Goal: Information Seeking & Learning: Learn about a topic

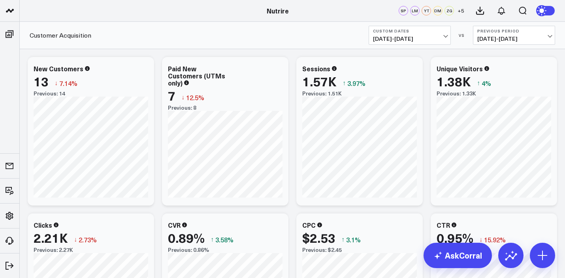
scroll to position [841, 0]
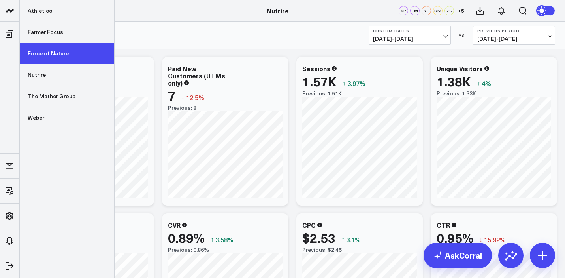
click at [41, 47] on link "Force of Nature" at bounding box center [67, 53] width 95 height 21
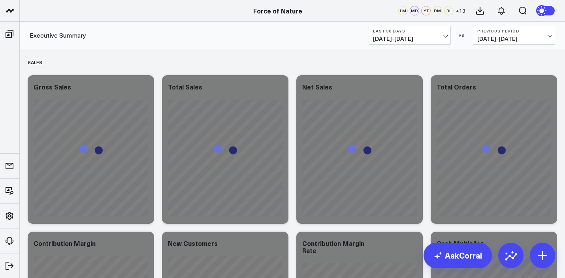
click at [409, 37] on span "[DATE] - [DATE]" at bounding box center [410, 39] width 74 height 6
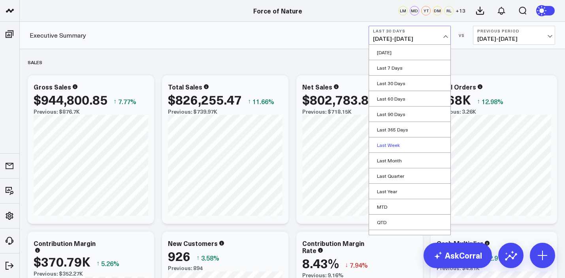
click at [398, 145] on link "Last Week" at bounding box center [409, 144] width 81 height 15
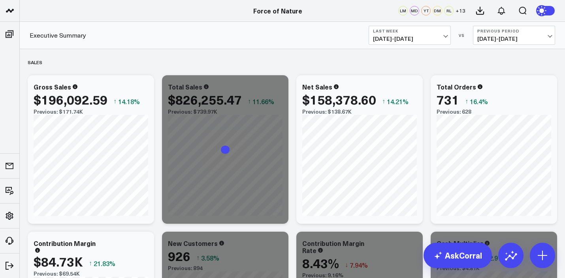
click at [413, 43] on button "Last Week [DATE] - [DATE]" at bounding box center [410, 35] width 82 height 19
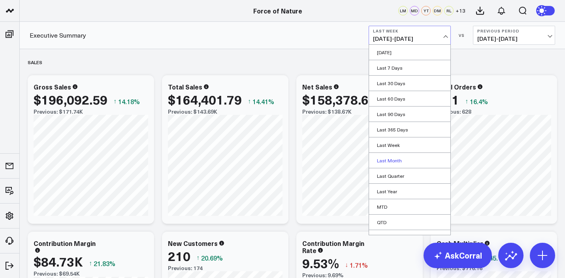
scroll to position [26, 0]
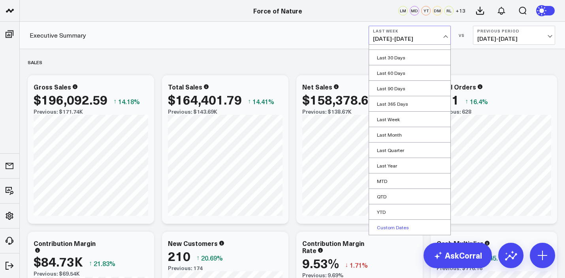
click at [399, 233] on link "Custom Dates" at bounding box center [409, 226] width 81 height 15
select select "9"
select select "2025"
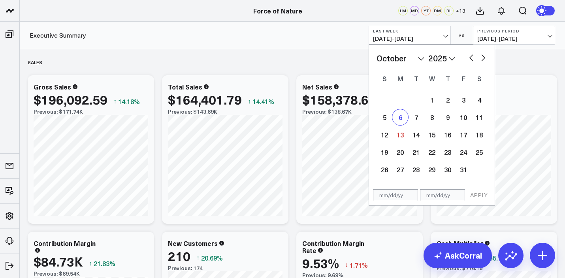
click at [403, 123] on div "6" at bounding box center [401, 117] width 16 height 16
type input "[DATE]"
select select "9"
select select "2025"
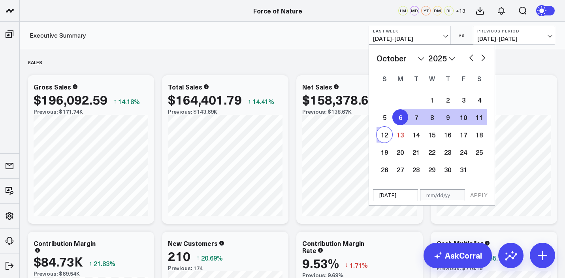
click at [381, 136] on div "12" at bounding box center [385, 135] width 16 height 16
type input "[DATE]"
select select "9"
select select "2025"
click at [480, 199] on button "APPLY" at bounding box center [479, 195] width 24 height 12
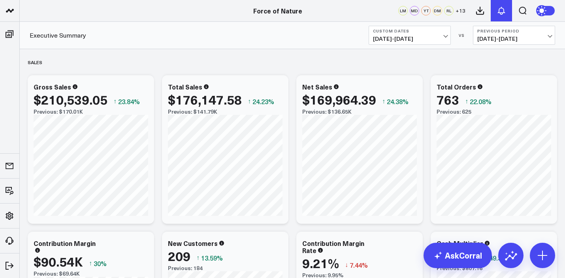
click at [497, 6] on icon at bounding box center [501, 10] width 9 height 9
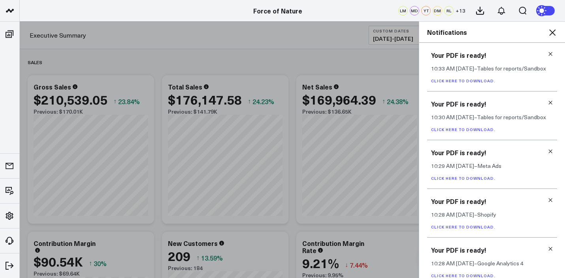
click at [548, 51] on icon at bounding box center [551, 54] width 6 height 6
click at [548, 100] on icon at bounding box center [551, 103] width 6 height 6
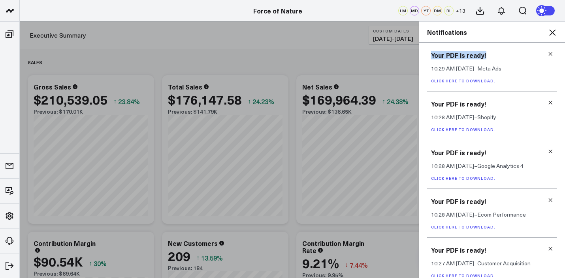
click at [548, 51] on icon at bounding box center [551, 54] width 6 height 6
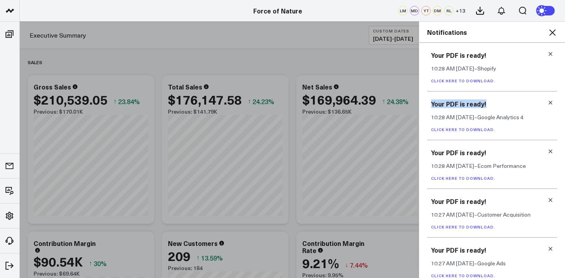
click at [548, 100] on icon at bounding box center [551, 103] width 6 height 6
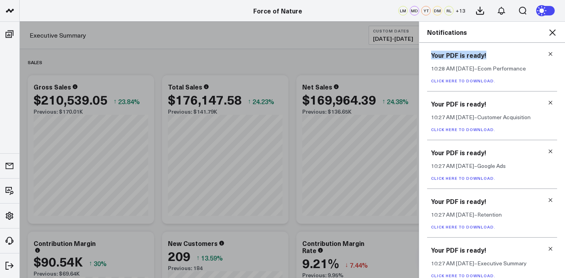
click at [548, 51] on icon at bounding box center [551, 54] width 6 height 6
click at [548, 100] on icon at bounding box center [551, 103] width 6 height 6
click at [548, 51] on icon at bounding box center [551, 54] width 6 height 6
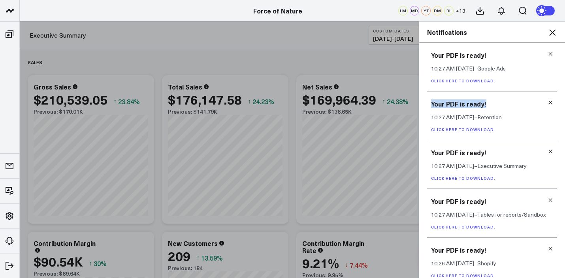
click at [548, 100] on icon at bounding box center [551, 103] width 6 height 6
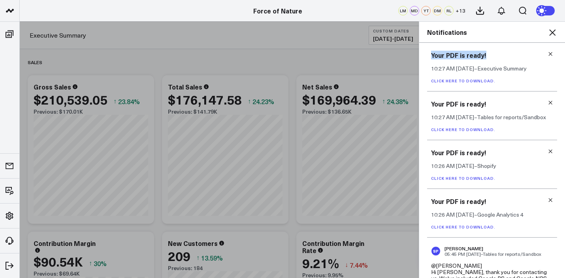
click at [548, 51] on icon at bounding box center [551, 54] width 6 height 6
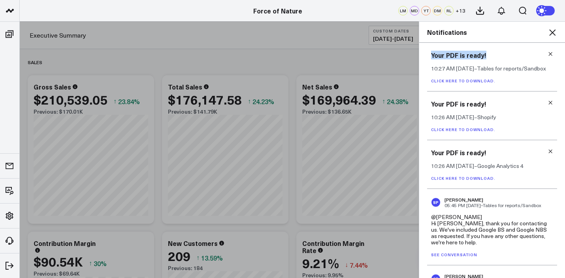
click at [548, 51] on icon at bounding box center [551, 54] width 6 height 6
click at [548, 100] on icon at bounding box center [551, 103] width 6 height 6
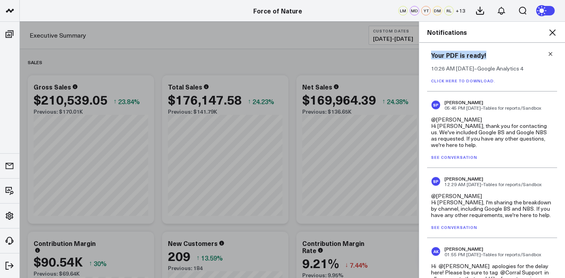
click at [548, 51] on icon at bounding box center [551, 54] width 6 height 6
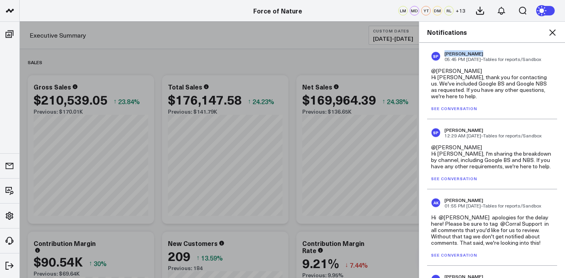
click at [546, 51] on div "SP [PERSON_NAME] 05:45 PM [DATE] – Tables for reports/Sandbox" at bounding box center [492, 56] width 122 height 11
click at [547, 38] on div "Notifications" at bounding box center [493, 32] width 146 height 21
click at [549, 38] on div "Notifications" at bounding box center [493, 32] width 146 height 21
click at [552, 33] on icon at bounding box center [553, 32] width 6 height 6
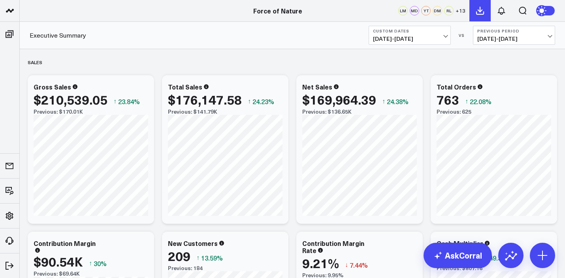
click at [478, 15] on button at bounding box center [480, 10] width 21 height 21
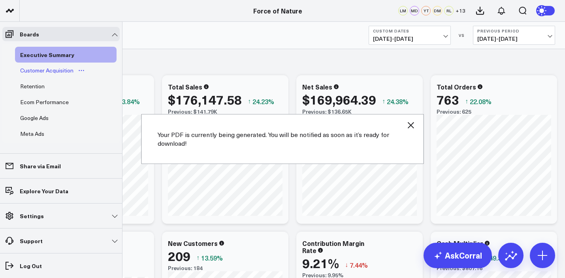
click at [28, 72] on div "Customer Acquisition" at bounding box center [46, 70] width 57 height 9
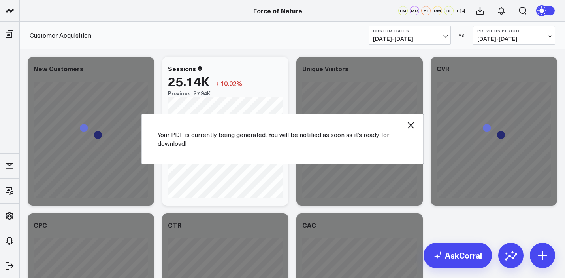
click at [412, 123] on icon "button" at bounding box center [411, 124] width 9 height 9
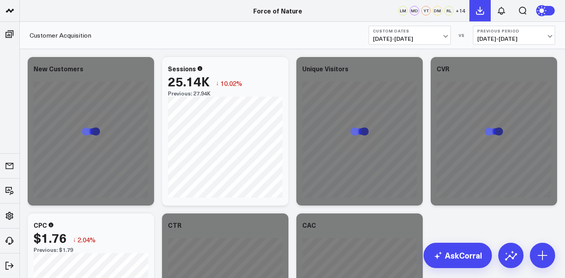
click at [483, 15] on icon at bounding box center [480, 10] width 9 height 9
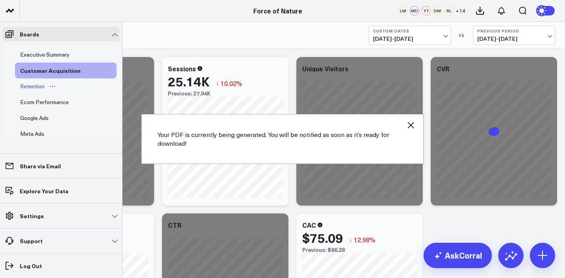
click at [30, 81] on link "Retention" at bounding box center [38, 86] width 47 height 16
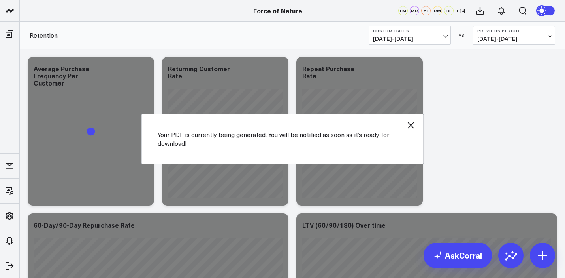
click at [414, 123] on icon "button" at bounding box center [411, 124] width 9 height 9
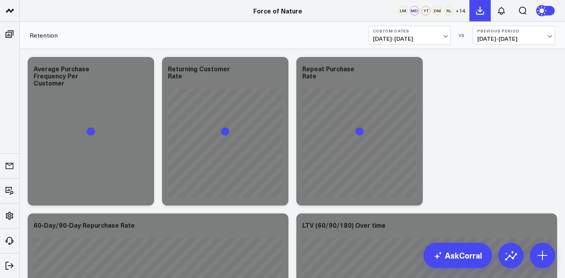
click at [479, 16] on button at bounding box center [480, 10] width 21 height 21
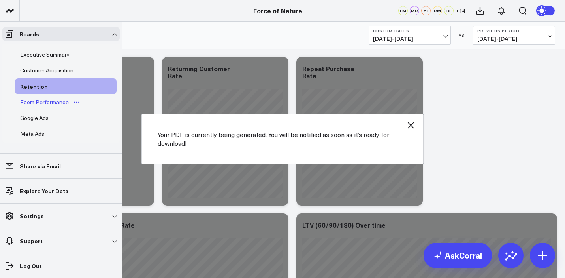
click at [33, 104] on div "Ecom Performance" at bounding box center [44, 101] width 53 height 9
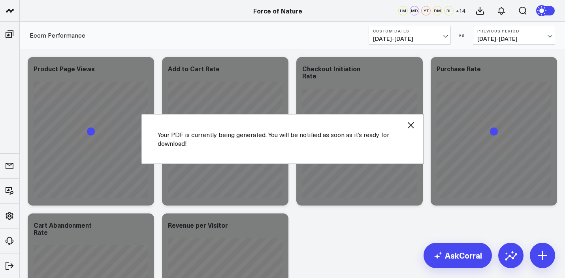
click at [411, 123] on icon "button" at bounding box center [411, 124] width 9 height 9
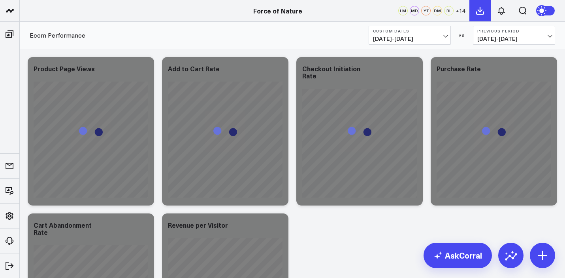
click at [482, 9] on icon at bounding box center [480, 10] width 9 height 9
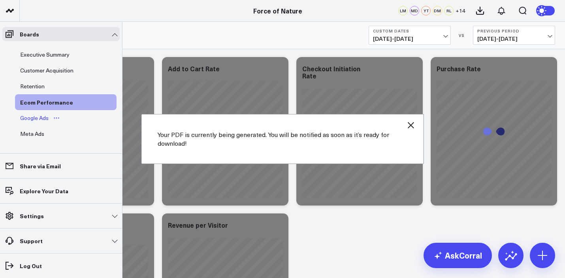
click at [38, 113] on div "Google Ads" at bounding box center [34, 117] width 32 height 9
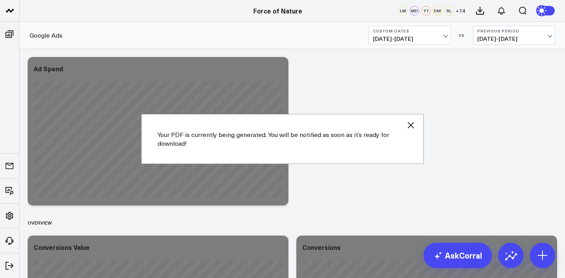
click at [413, 127] on icon "button" at bounding box center [411, 125] width 6 height 6
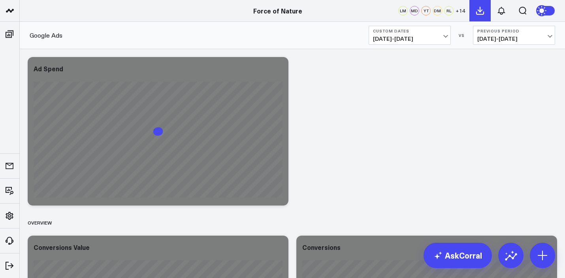
click at [478, 11] on icon at bounding box center [480, 10] width 9 height 9
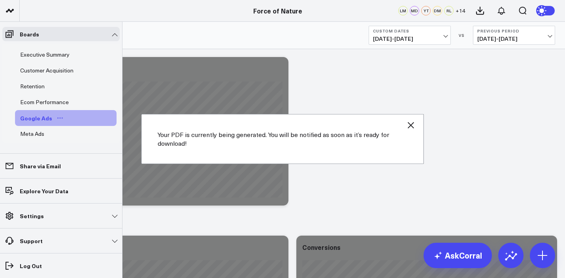
scroll to position [35, 0]
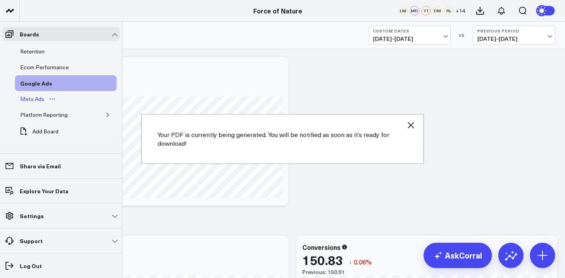
click at [31, 102] on div "Meta Ads" at bounding box center [32, 98] width 28 height 9
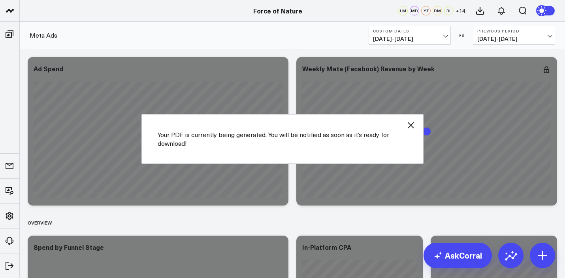
click at [412, 127] on icon "button" at bounding box center [411, 124] width 9 height 9
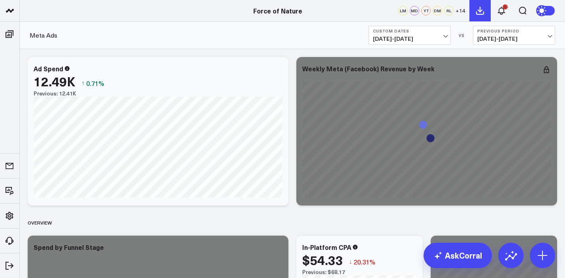
click at [479, 10] on icon at bounding box center [480, 10] width 7 height 7
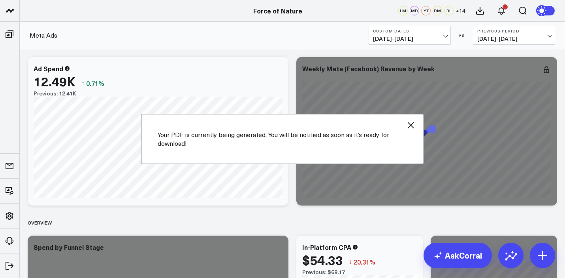
scroll to position [29, 0]
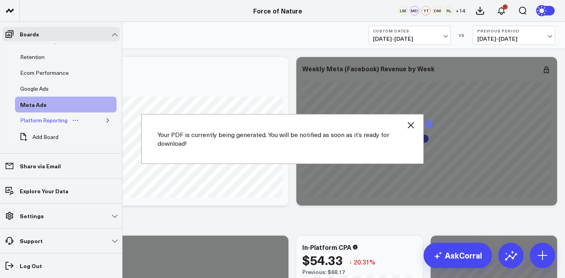
click at [52, 121] on div "Platform Reporting" at bounding box center [43, 119] width 51 height 9
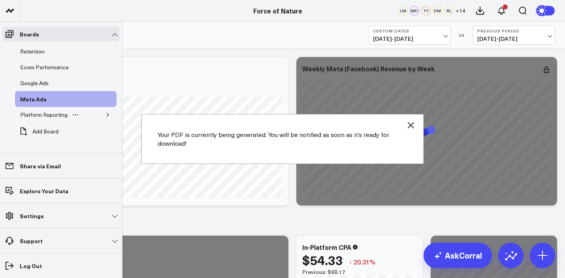
click at [104, 114] on button "button" at bounding box center [108, 115] width 8 height 8
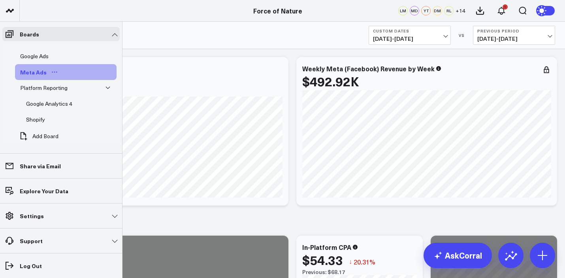
scroll to position [66, 0]
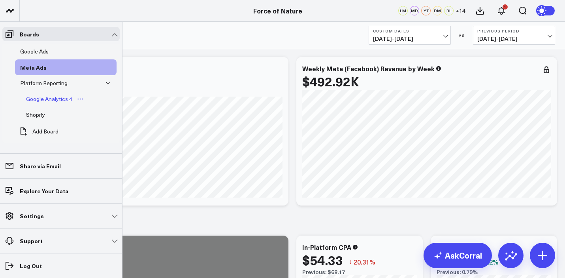
click at [53, 93] on link "Google Analytics 4" at bounding box center [55, 99] width 68 height 16
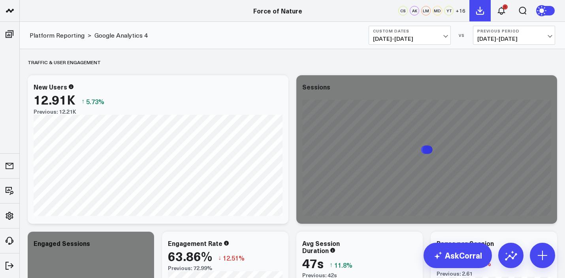
click at [483, 15] on icon at bounding box center [480, 10] width 9 height 9
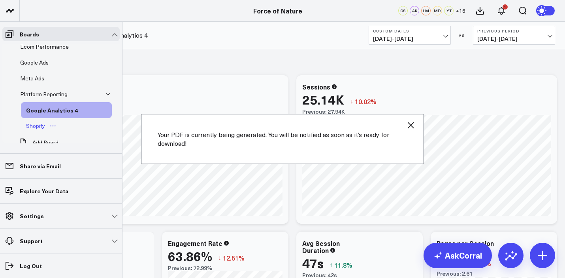
scroll to position [57, 0]
click at [38, 124] on div "Shopify" at bounding box center [35, 123] width 23 height 9
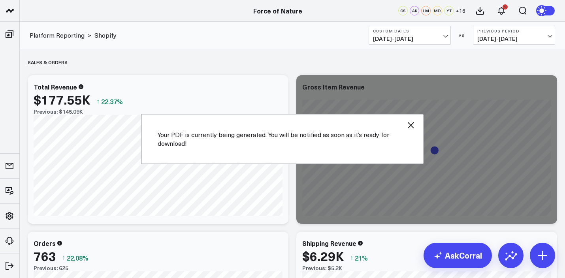
click at [417, 125] on div "Your PDF is currently being generated. You will be notified as soon as it’s rea…" at bounding box center [283, 139] width 283 height 50
click at [411, 121] on icon "button" at bounding box center [411, 124] width 9 height 9
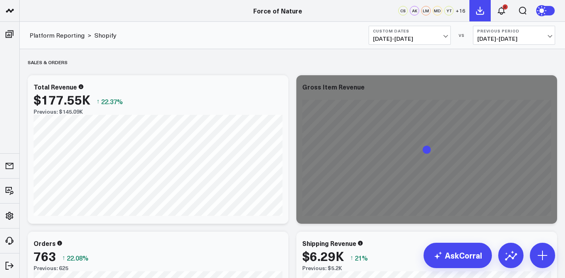
click at [480, 8] on icon at bounding box center [480, 10] width 9 height 9
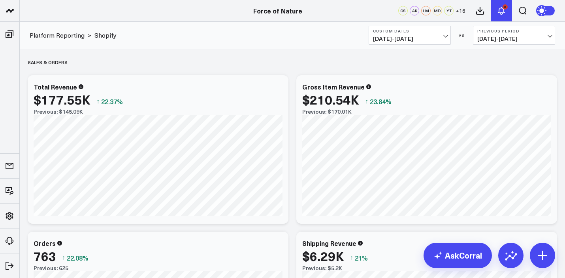
click at [504, 13] on icon at bounding box center [501, 10] width 9 height 9
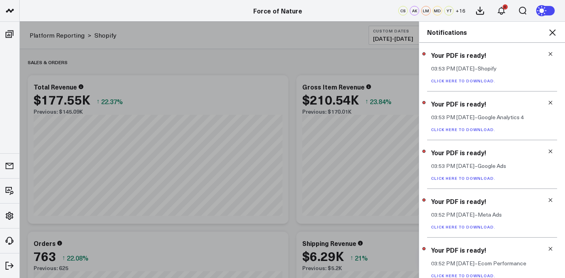
click at [469, 81] on link "Click here to download." at bounding box center [463, 81] width 64 height 6
click at [452, 129] on link "Click here to download." at bounding box center [463, 130] width 64 height 6
click at [475, 180] on link "Click here to download." at bounding box center [463, 178] width 64 height 6
click at [469, 225] on link "Click here to download." at bounding box center [463, 227] width 64 height 6
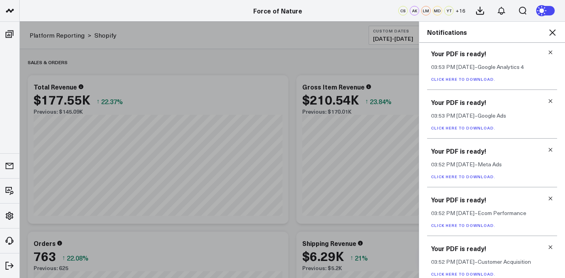
scroll to position [59, 0]
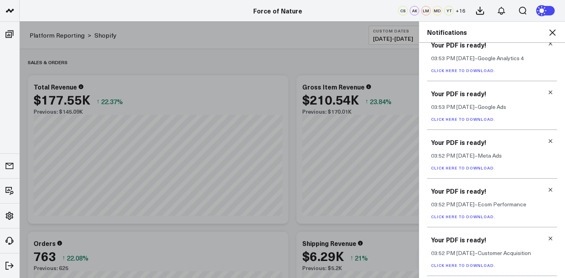
click at [478, 217] on link "Click here to download." at bounding box center [463, 217] width 64 height 6
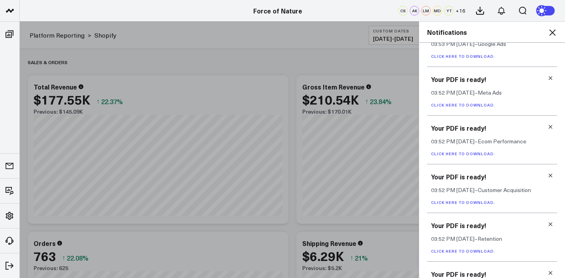
click at [470, 200] on link "Click here to download." at bounding box center [463, 202] width 64 height 6
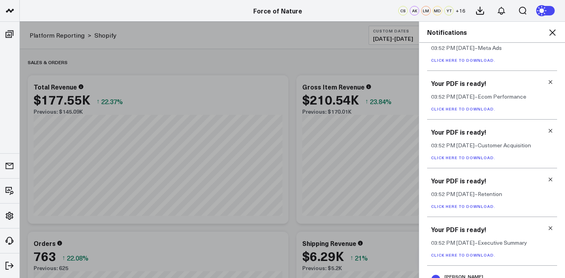
click at [467, 210] on div "Your PDF is ready! 03:52 PM [DATE] – Retention Click here to download." at bounding box center [492, 192] width 130 height 49
click at [465, 202] on div "Your PDF is ready! 03:52 PM [DATE] – Retention Click here to download." at bounding box center [492, 192] width 130 height 49
click at [466, 208] on link "Click here to download." at bounding box center [463, 206] width 64 height 6
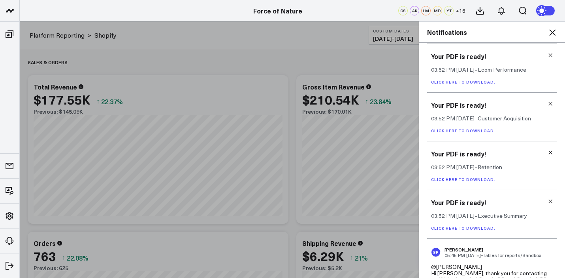
click at [466, 229] on link "Click here to download." at bounding box center [463, 228] width 64 height 6
click at [458, 233] on div "Your PDF is ready! 03:52 PM [DATE] – Executive Summary Click here to download." at bounding box center [492, 214] width 130 height 49
click at [458, 222] on div "Your PDF is ready! 03:52 PM [DATE] – Executive Summary Click here to download." at bounding box center [492, 214] width 130 height 49
click at [458, 225] on div "Your PDF is ready! 03:52 PM [DATE] – Executive Summary Click here to download." at bounding box center [492, 214] width 130 height 49
click at [458, 229] on link "Click here to download." at bounding box center [463, 228] width 64 height 6
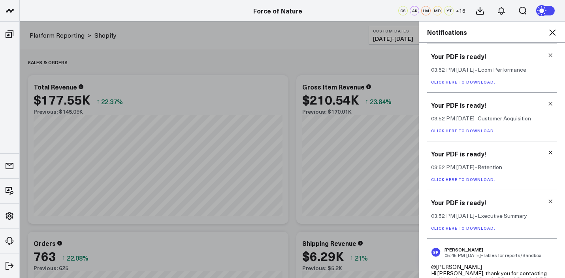
click at [477, 181] on link "Click here to download." at bounding box center [463, 179] width 64 height 6
click at [448, 135] on div "Your PDF is ready! 03:52 PM [DATE] – Customer Acquisition Click here to downloa…" at bounding box center [492, 117] width 130 height 49
click at [447, 132] on link "Click here to download." at bounding box center [463, 131] width 64 height 6
click at [452, 80] on link "Click here to download." at bounding box center [463, 82] width 64 height 6
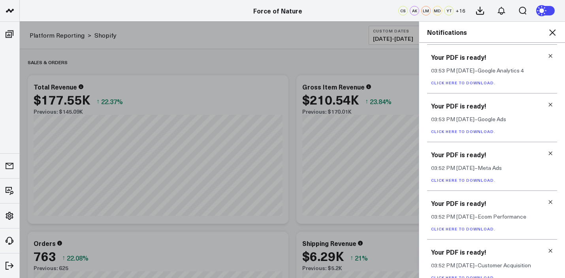
scroll to position [38, 0]
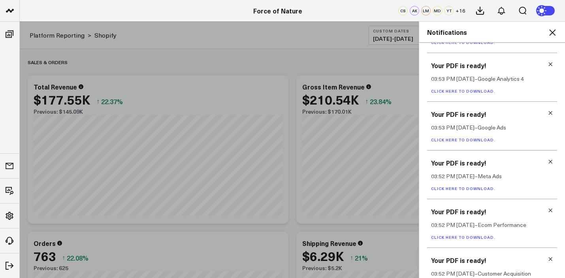
click at [474, 191] on link "Click here to download." at bounding box center [463, 188] width 64 height 6
click at [470, 142] on link "Click here to download." at bounding box center [463, 140] width 64 height 6
click at [448, 92] on link "Click here to download." at bounding box center [463, 91] width 64 height 6
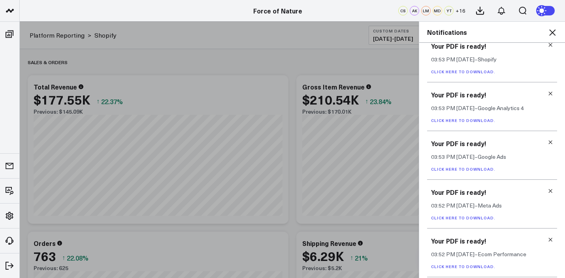
scroll to position [0, 0]
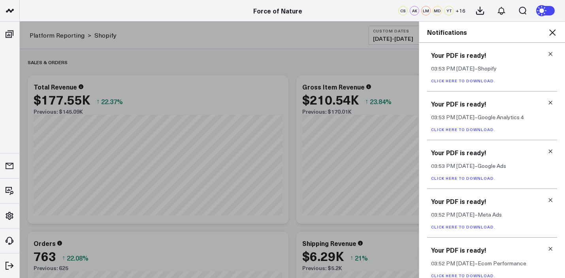
click at [470, 82] on link "Click here to download." at bounding box center [463, 81] width 64 height 6
click at [549, 30] on icon at bounding box center [552, 32] width 9 height 9
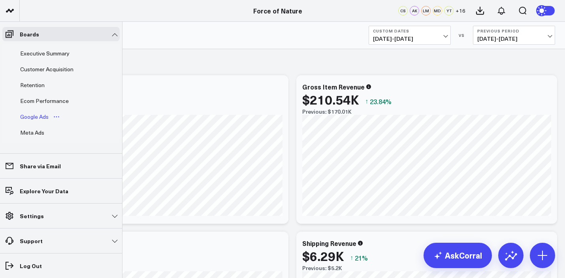
scroll to position [1, 0]
click at [38, 70] on div "Customer Acquisition" at bounding box center [46, 69] width 57 height 9
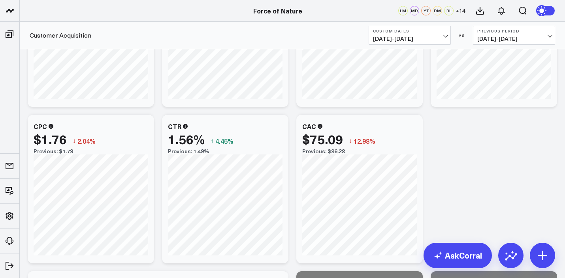
scroll to position [96, 0]
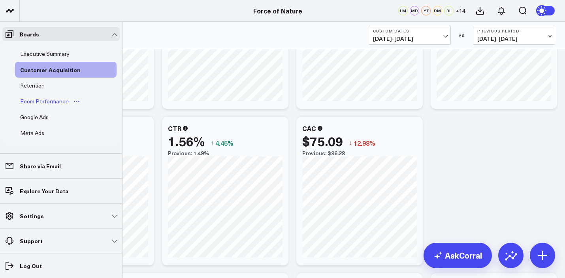
click at [43, 102] on div "Ecom Performance" at bounding box center [44, 100] width 53 height 9
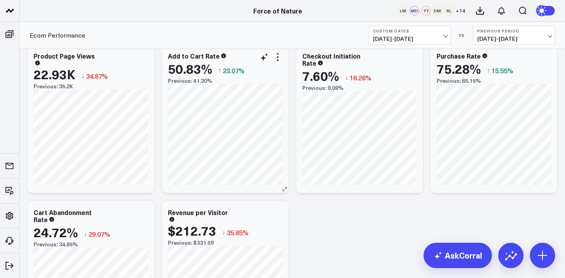
scroll to position [7, 0]
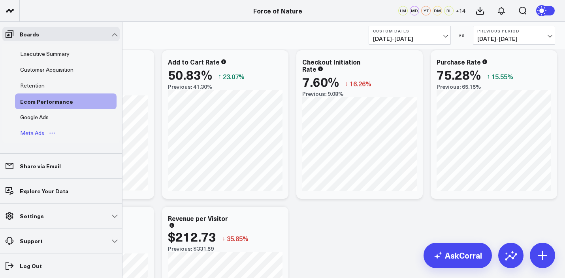
click at [36, 127] on link "Meta Ads" at bounding box center [38, 133] width 46 height 16
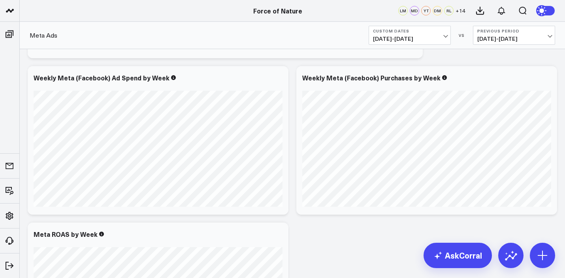
scroll to position [647, 0]
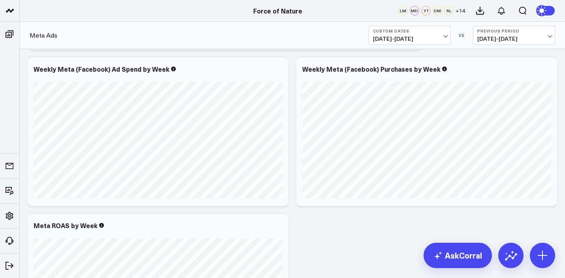
click at [428, 38] on span "[DATE] - [DATE]" at bounding box center [410, 39] width 74 height 6
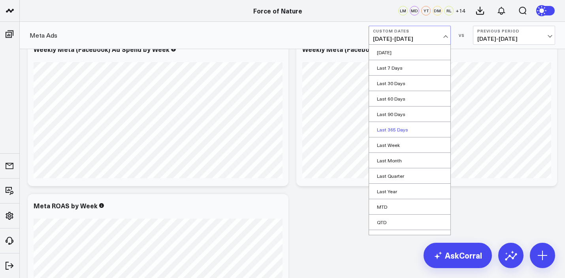
scroll to position [672, 0]
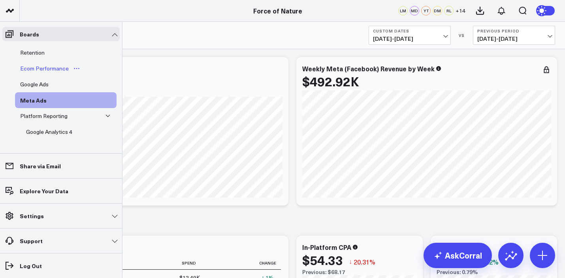
scroll to position [35, 0]
click at [39, 85] on div "Google Ads" at bounding box center [34, 82] width 32 height 9
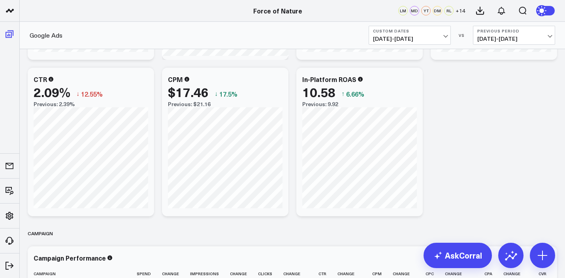
scroll to position [29, 0]
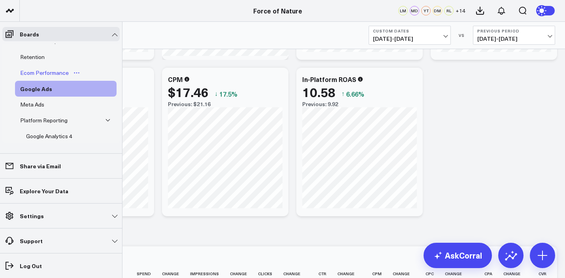
click at [54, 73] on div "Ecom Performance" at bounding box center [44, 72] width 53 height 9
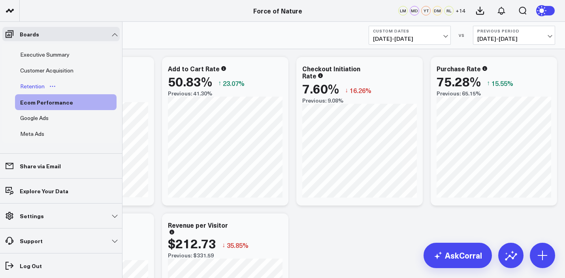
click at [45, 81] on div "Retention" at bounding box center [32, 85] width 28 height 9
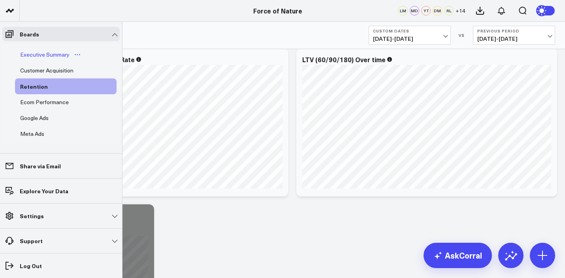
click at [30, 52] on div "Executive Summary" at bounding box center [44, 54] width 53 height 9
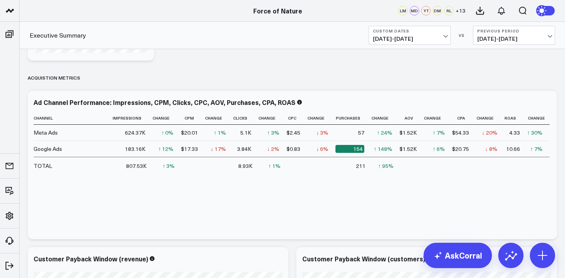
scroll to position [966, 0]
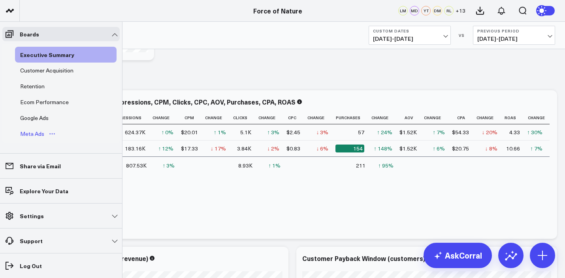
click at [36, 130] on div "Meta Ads" at bounding box center [32, 133] width 28 height 9
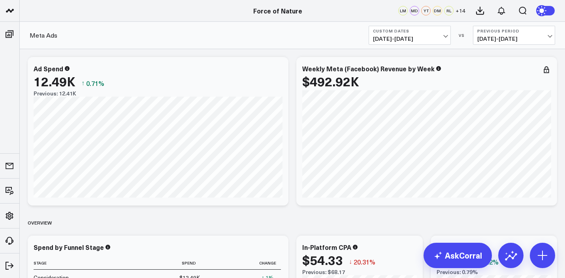
click at [401, 32] on b "Custom Dates" at bounding box center [410, 30] width 74 height 5
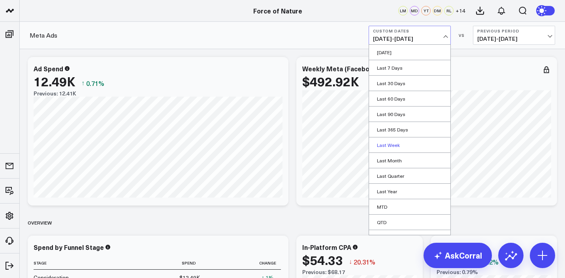
scroll to position [26, 0]
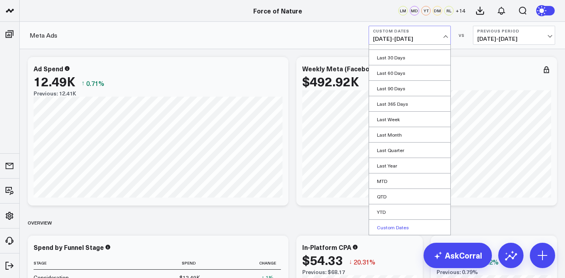
click at [402, 229] on link "Custom Dates" at bounding box center [409, 226] width 81 height 15
select select "9"
select select "2025"
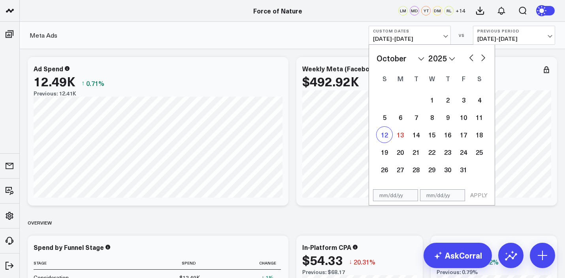
click at [390, 134] on div "12" at bounding box center [385, 135] width 16 height 16
type input "[DATE]"
select select "9"
select select "2025"
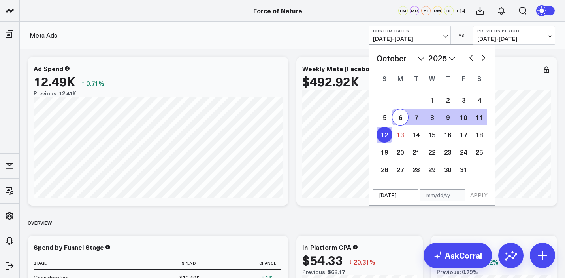
click at [473, 54] on button "button" at bounding box center [472, 56] width 8 height 9
select select "8"
select select "2025"
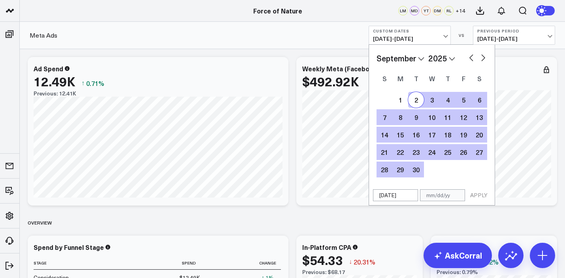
click at [470, 58] on button "button" at bounding box center [472, 56] width 8 height 9
select select "7"
select select "2025"
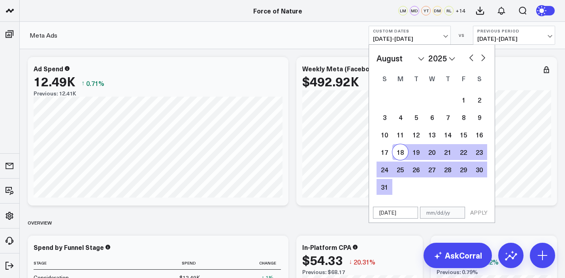
click at [402, 156] on div "18" at bounding box center [401, 152] width 16 height 16
type input "[DATE]"
select select "7"
select select "2025"
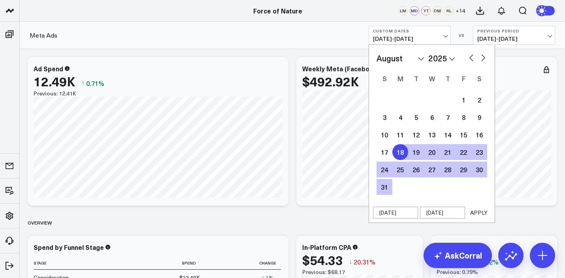
click at [474, 215] on button "APPLY" at bounding box center [479, 212] width 24 height 12
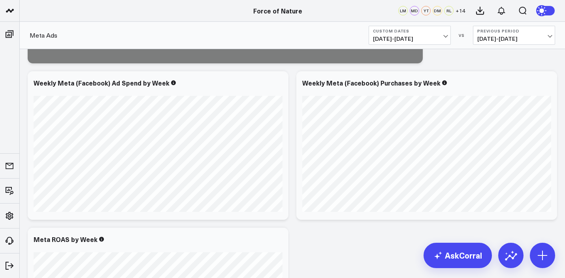
scroll to position [630, 0]
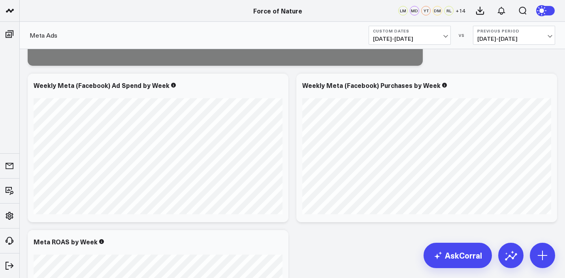
click at [485, 40] on span "[DATE] - [DATE]" at bounding box center [515, 39] width 74 height 6
click at [497, 100] on link "No Comparison" at bounding box center [514, 98] width 81 height 15
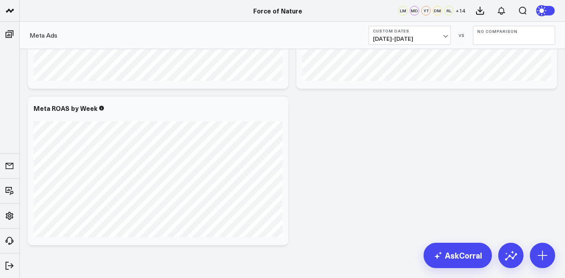
scroll to position [763, 0]
